Goal: Information Seeking & Learning: Learn about a topic

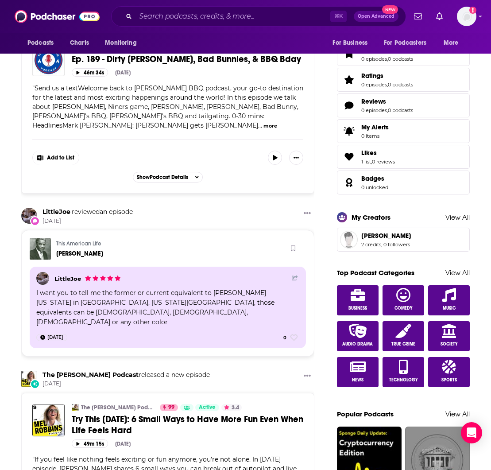
scroll to position [398, 0]
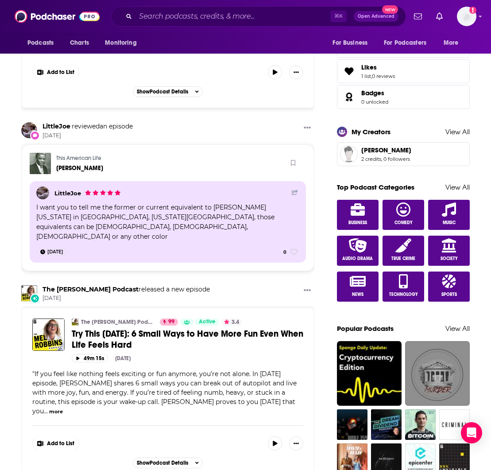
click at [181, 7] on div "⌘ K Open Advanced New" at bounding box center [258, 16] width 295 height 20
click at [174, 15] on input "Search podcasts, credits, & more..." at bounding box center [232, 16] width 195 height 14
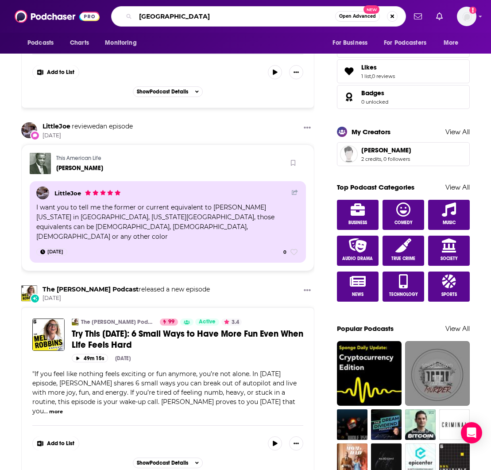
type input "[GEOGRAPHIC_DATA]"
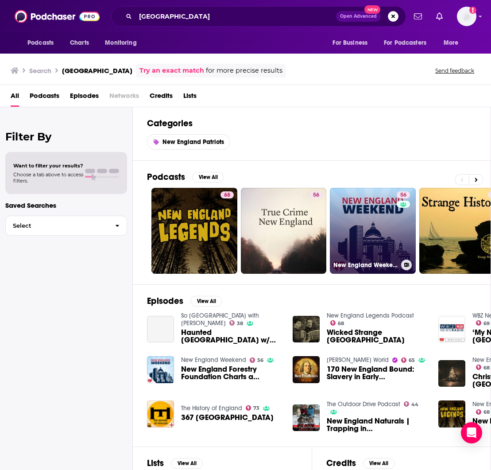
click at [356, 202] on link "56 New England Weekend" at bounding box center [373, 231] width 86 height 86
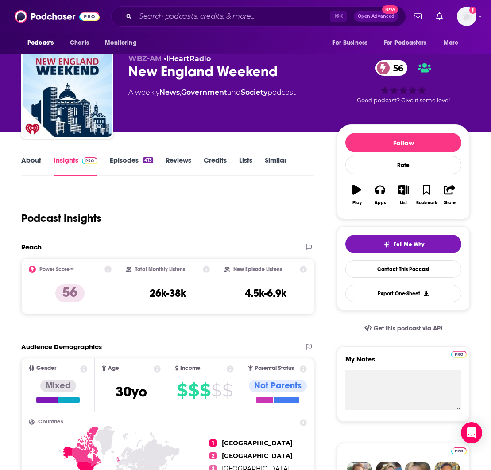
scroll to position [12, 0]
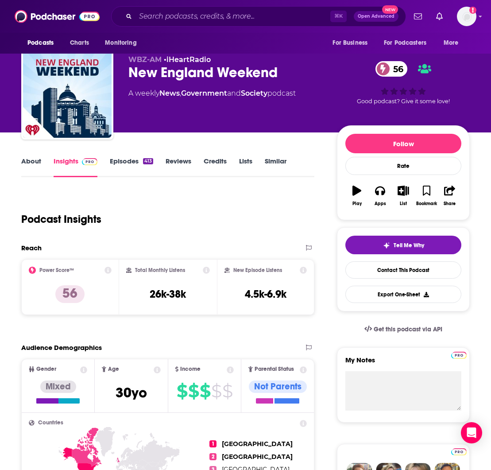
click at [176, 159] on link "Reviews" at bounding box center [179, 167] width 26 height 20
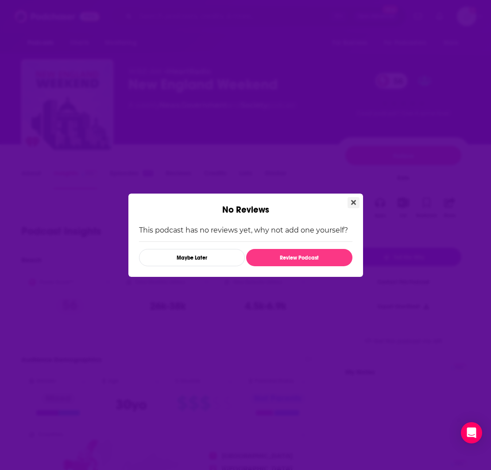
click at [355, 201] on icon "Close" at bounding box center [353, 202] width 5 height 7
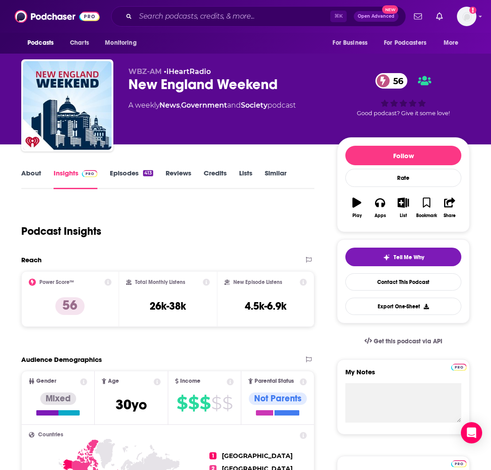
click at [179, 172] on link "Reviews" at bounding box center [179, 179] width 26 height 20
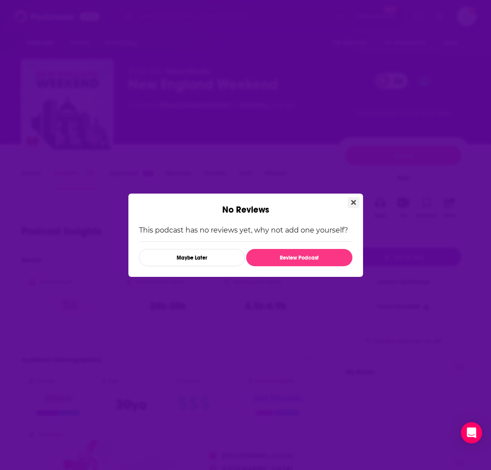
click at [351, 203] on icon "Close" at bounding box center [353, 202] width 5 height 7
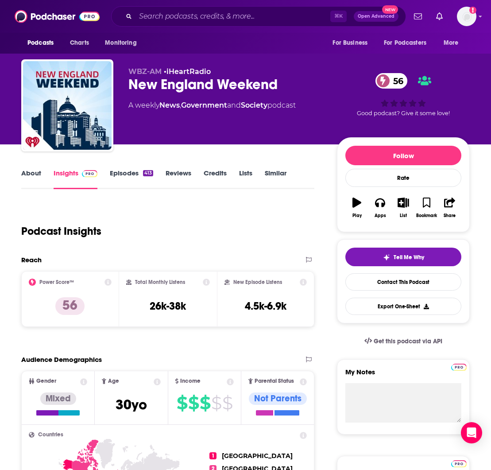
click at [212, 174] on link "Credits" at bounding box center [215, 179] width 23 height 20
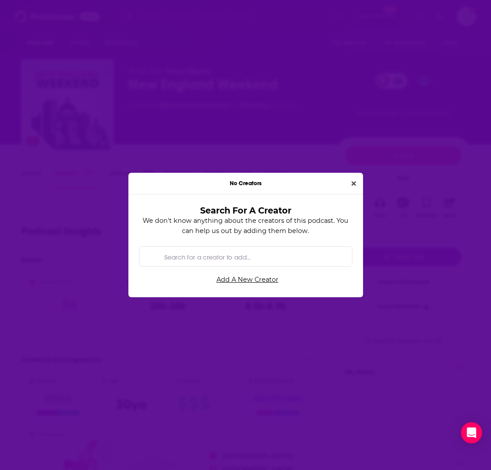
click at [355, 181] on icon "Close" at bounding box center [353, 183] width 4 height 6
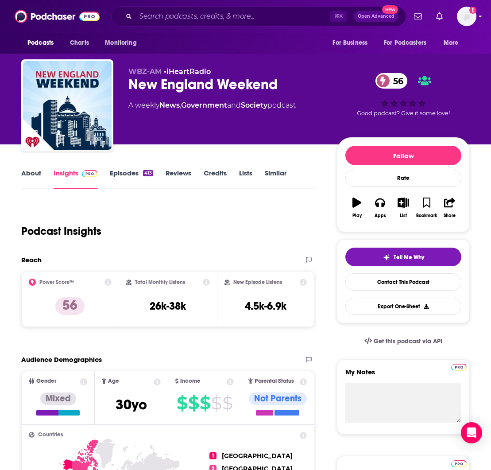
click at [463, 18] on img "Logged in as CookbookCarrie" at bounding box center [466, 16] width 19 height 19
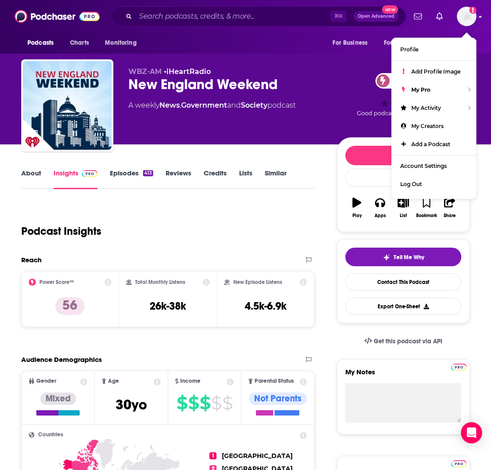
click at [463, 17] on img "Logged in as CookbookCarrie" at bounding box center [466, 16] width 19 height 19
click at [261, 207] on div "Podcast Insights" at bounding box center [164, 225] width 286 height 45
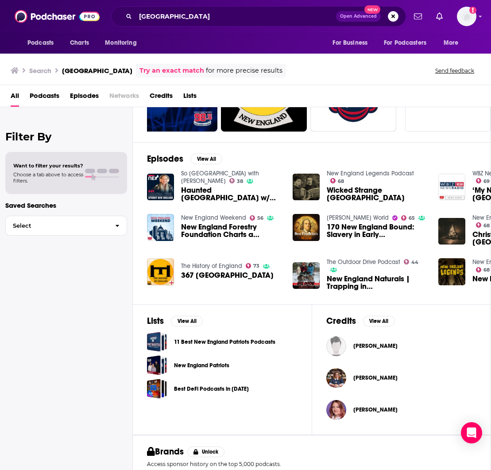
click at [50, 97] on span "Podcasts" at bounding box center [45, 98] width 30 height 18
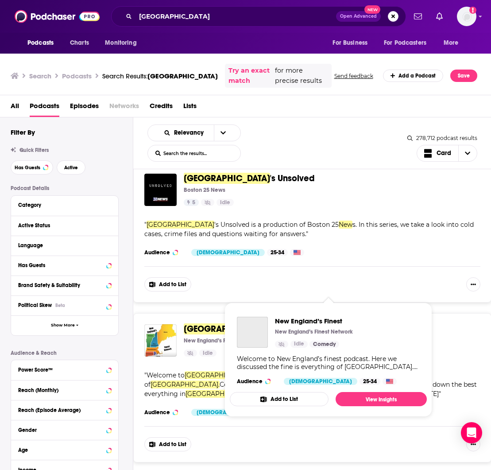
click at [215, 323] on span "[GEOGRAPHIC_DATA]" at bounding box center [227, 328] width 86 height 11
